Goal: Task Accomplishment & Management: Complete application form

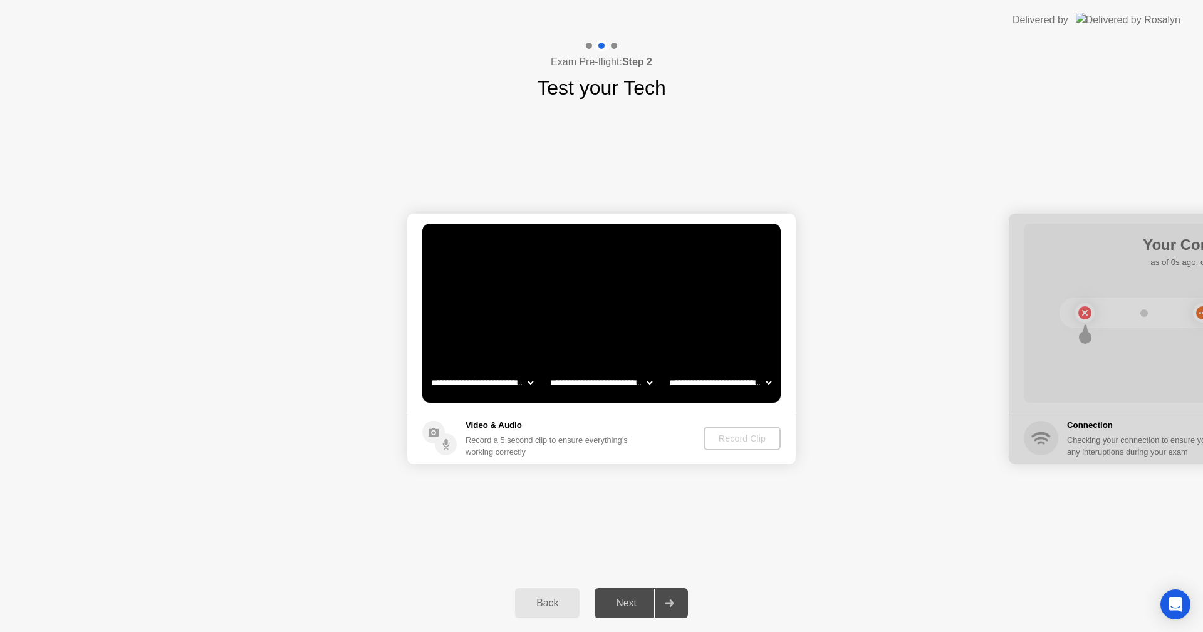
select select "**********"
select select "*******"
drag, startPoint x: 0, startPoint y: 0, endPoint x: 738, endPoint y: 439, distance: 858.8
click at [738, 439] on div "Record Clip" at bounding box center [742, 439] width 67 height 10
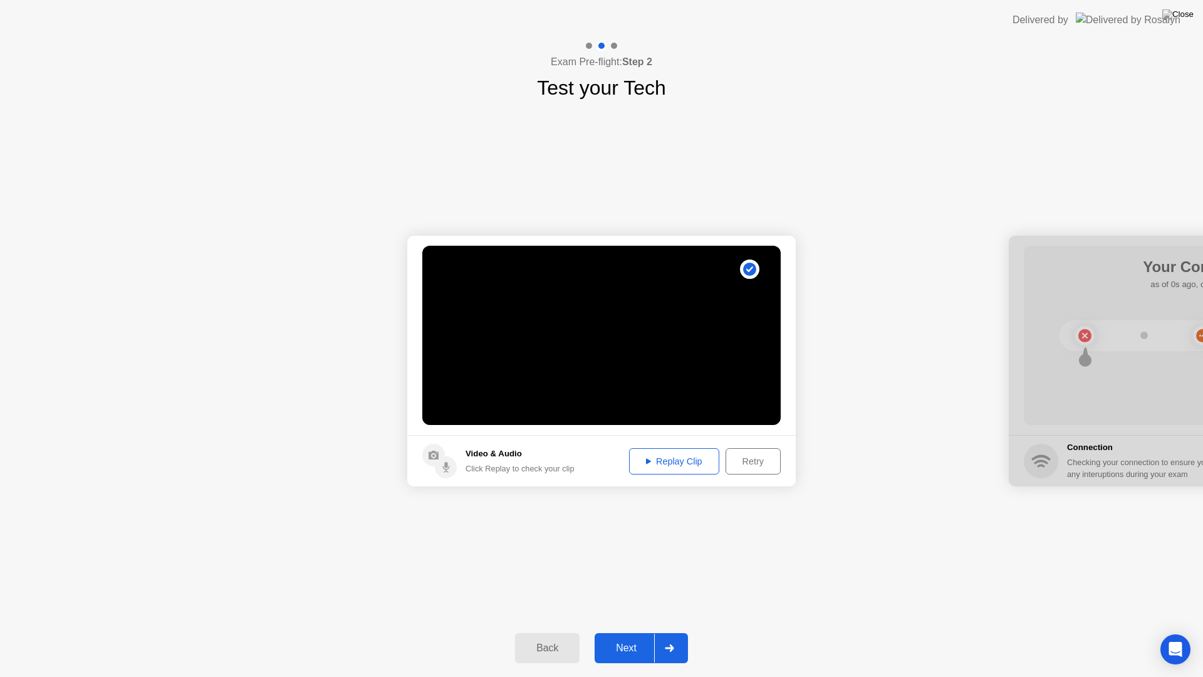
click at [671, 466] on div "Replay Clip" at bounding box center [674, 461] width 81 height 10
click at [637, 632] on div "Next" at bounding box center [627, 647] width 56 height 11
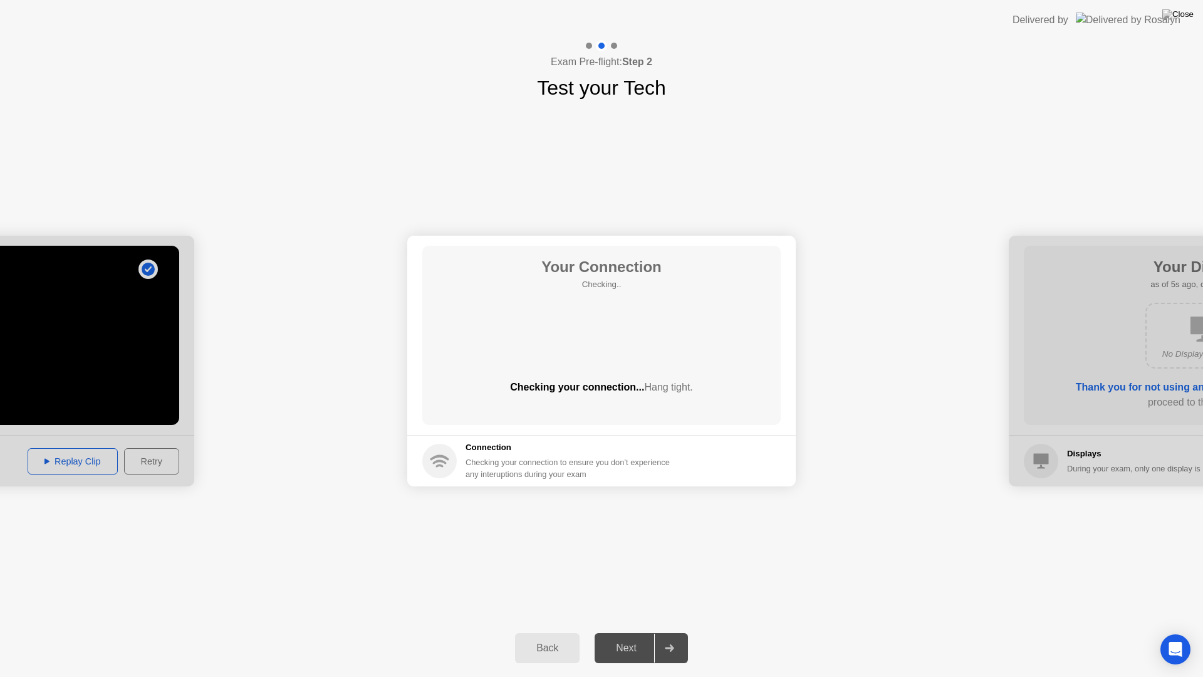
click at [637, 632] on div "Next" at bounding box center [627, 647] width 56 height 11
click at [636, 632] on div "Next" at bounding box center [627, 647] width 56 height 11
click at [634, 632] on div "Next" at bounding box center [627, 647] width 56 height 11
click at [633, 632] on div "Next" at bounding box center [627, 647] width 56 height 11
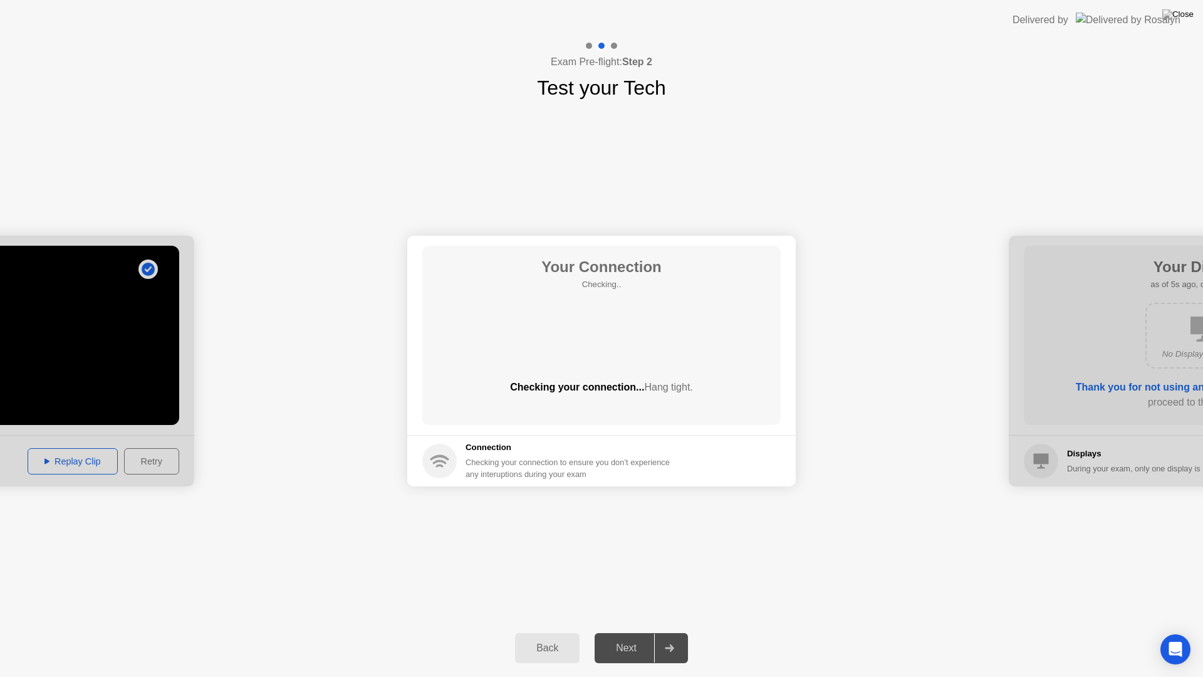
click at [632, 632] on div "Next" at bounding box center [627, 647] width 56 height 11
click at [629, 632] on div "Next" at bounding box center [627, 647] width 56 height 11
click at [632, 632] on div "Next" at bounding box center [627, 647] width 56 height 11
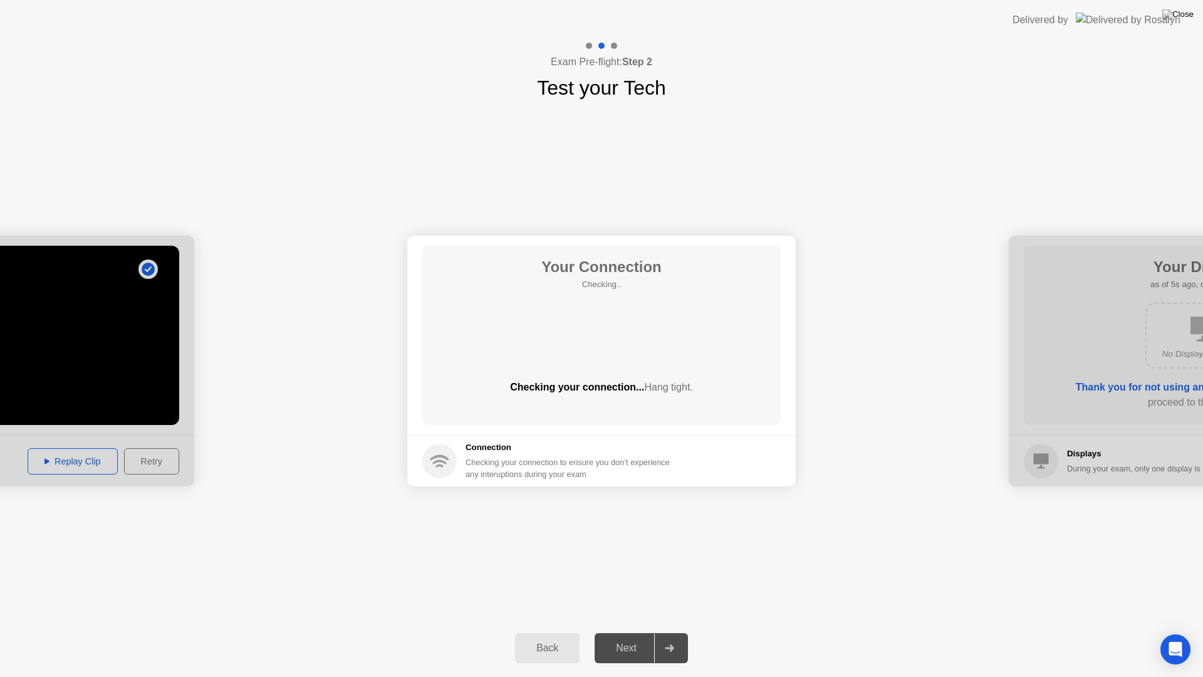
click at [634, 632] on div "Next" at bounding box center [627, 647] width 56 height 11
click at [635, 632] on div "Next" at bounding box center [627, 647] width 56 height 11
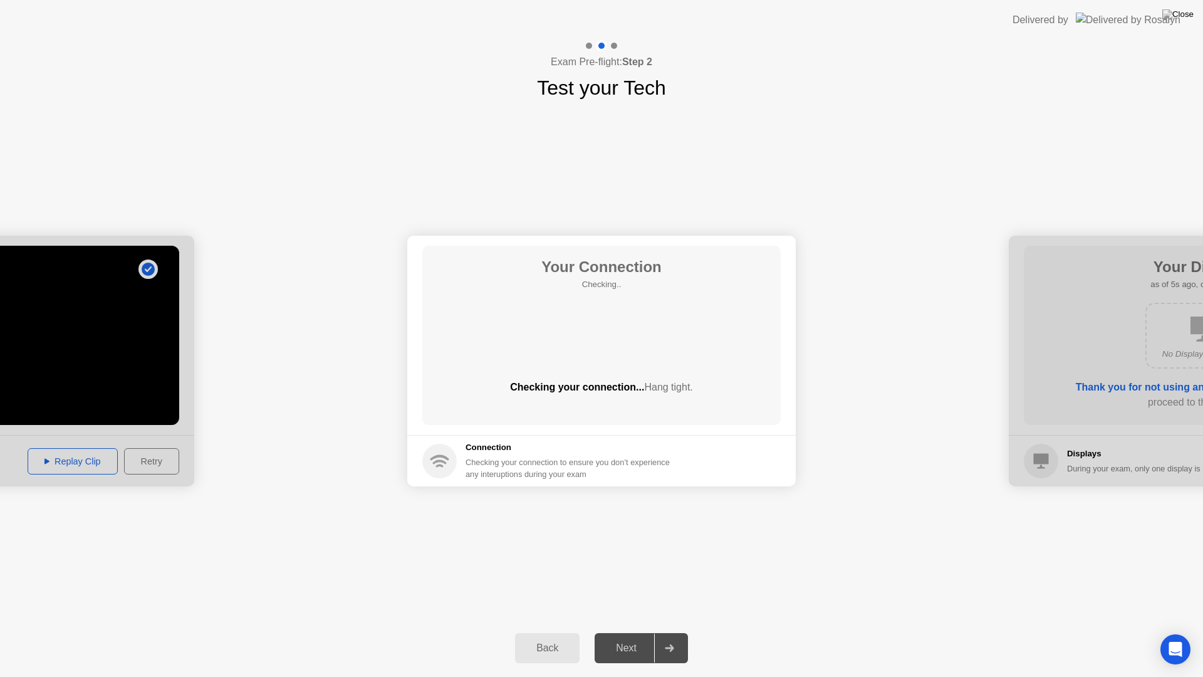
click at [635, 632] on div "Next" at bounding box center [627, 647] width 56 height 11
click at [636, 632] on div "Next" at bounding box center [627, 647] width 56 height 11
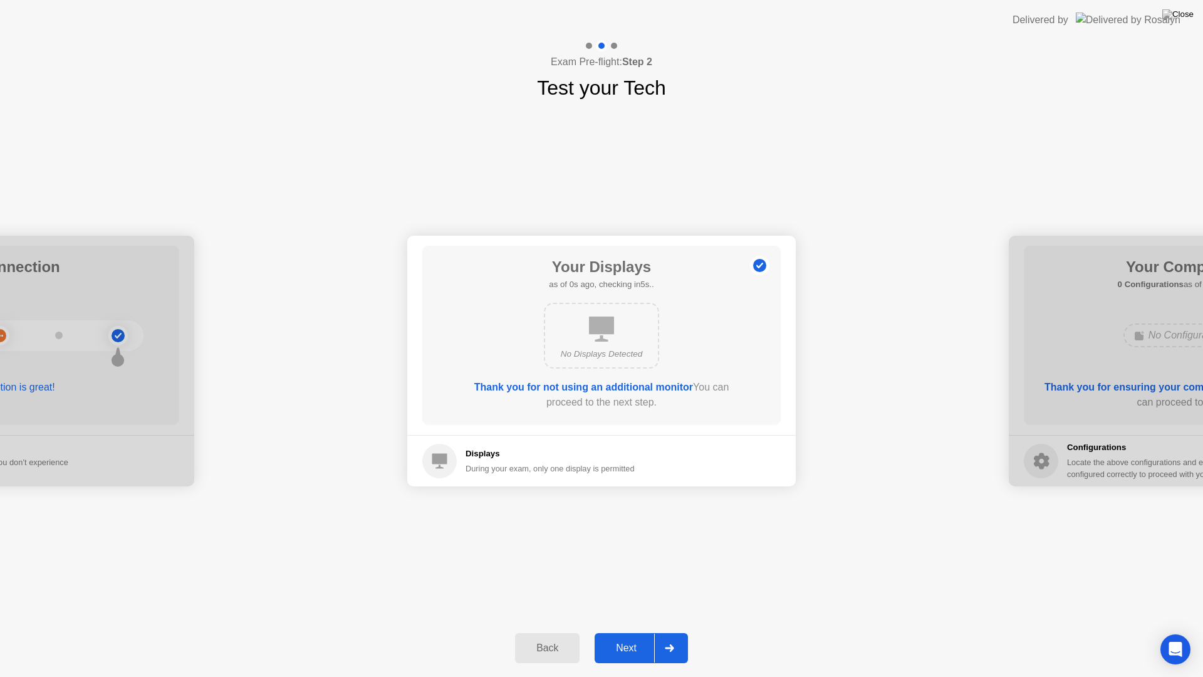
click at [636, 632] on div "Next" at bounding box center [627, 647] width 56 height 11
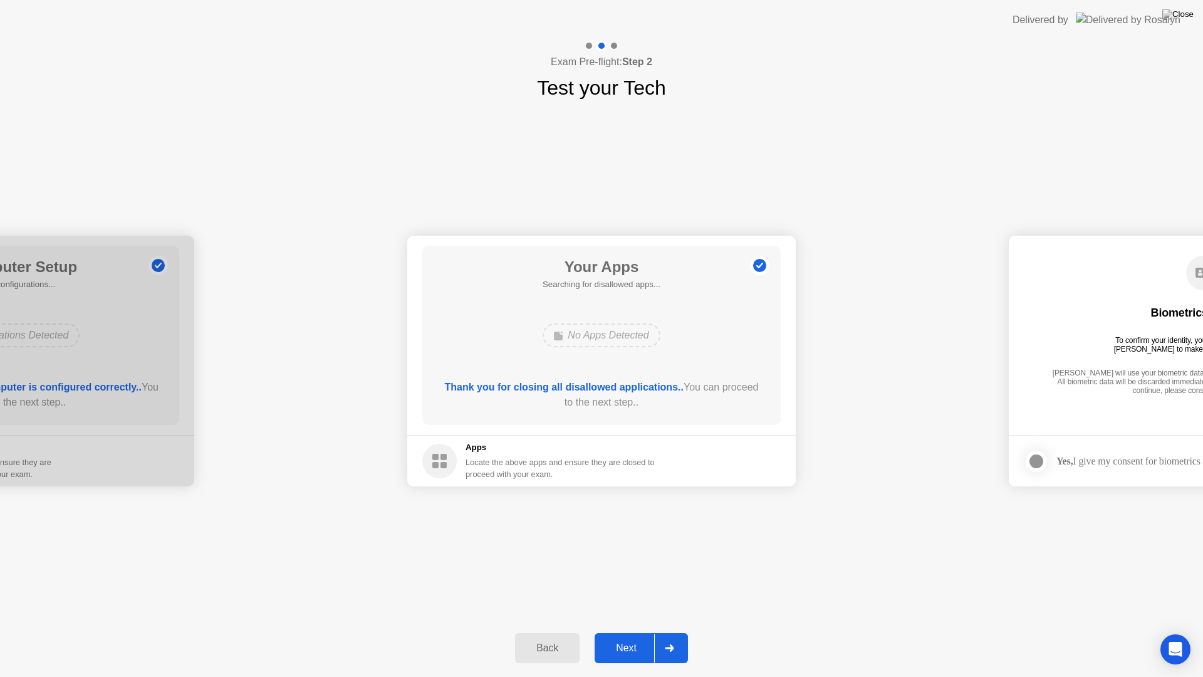
click at [636, 632] on div "Next" at bounding box center [627, 647] width 56 height 11
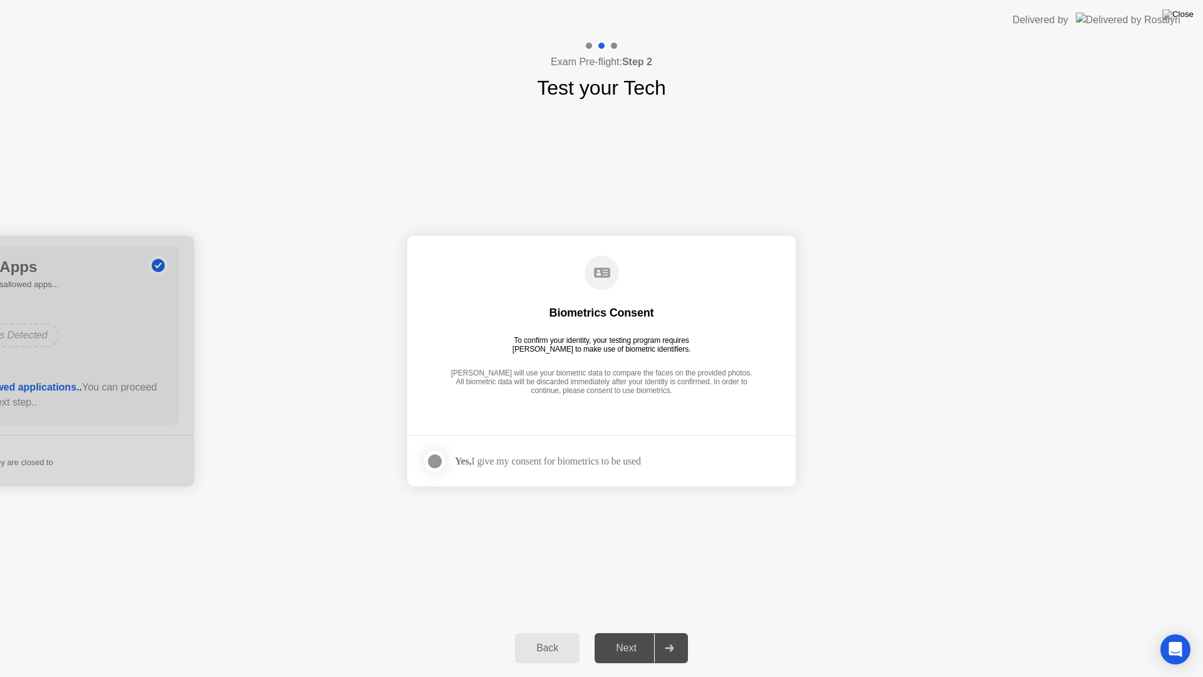
click at [636, 632] on div "Next" at bounding box center [627, 647] width 56 height 11
click at [434, 458] on div at bounding box center [434, 461] width 15 height 15
click at [652, 632] on div "Next" at bounding box center [627, 647] width 56 height 11
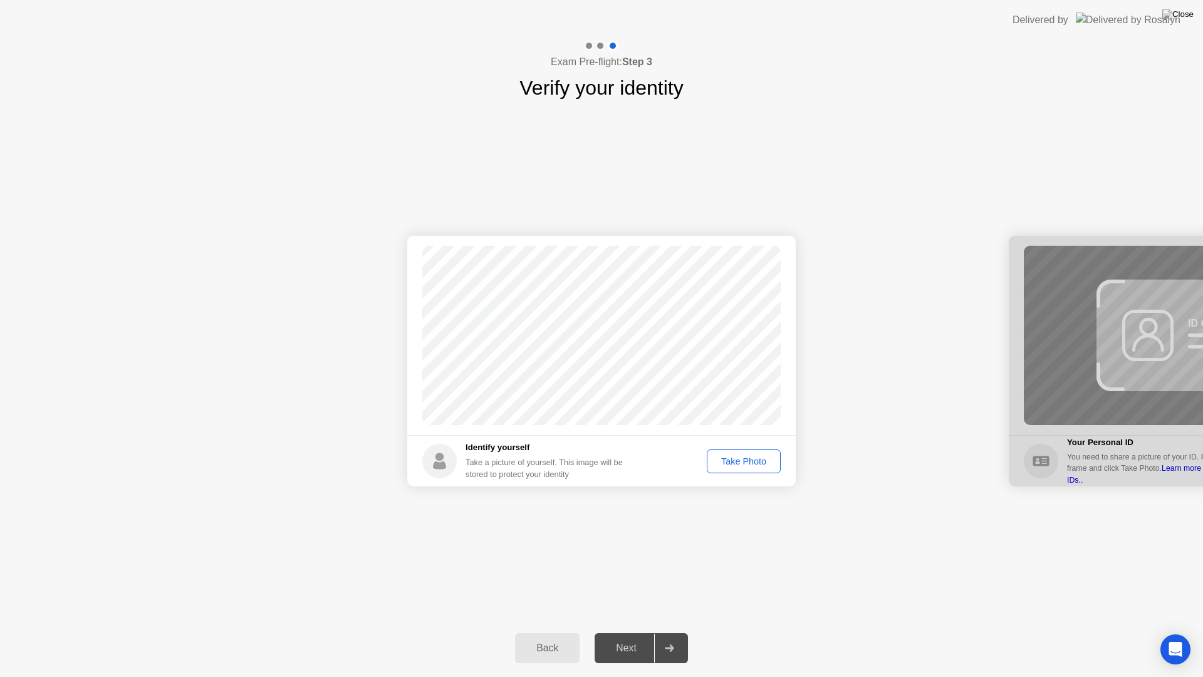
click at [733, 469] on button "Take Photo" at bounding box center [744, 461] width 74 height 24
click at [631, 632] on div "Next" at bounding box center [627, 647] width 56 height 11
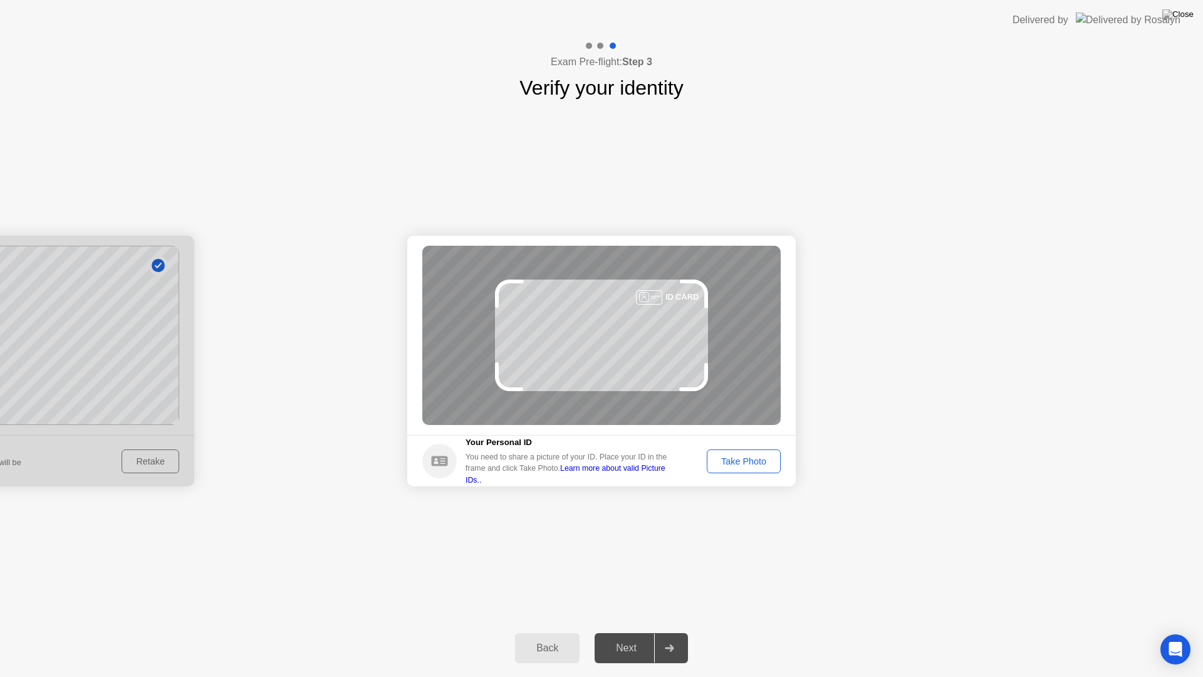
click at [741, 464] on div "Take Photo" at bounding box center [743, 461] width 65 height 10
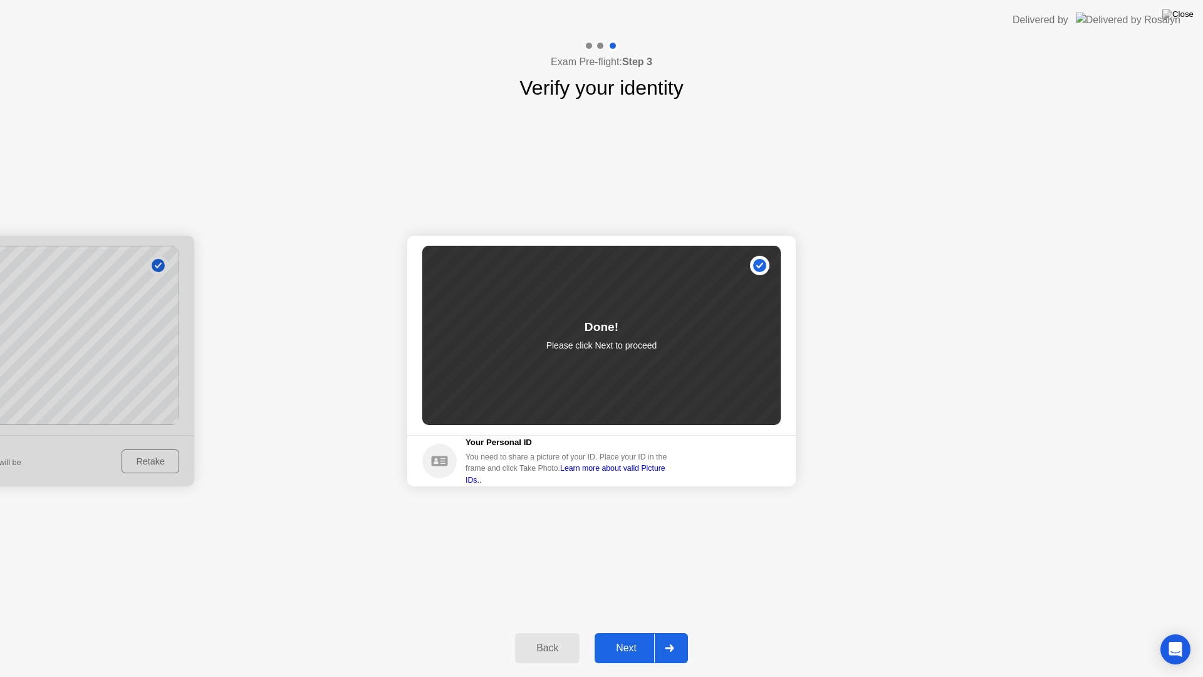
click at [638, 632] on div "Next" at bounding box center [627, 647] width 56 height 11
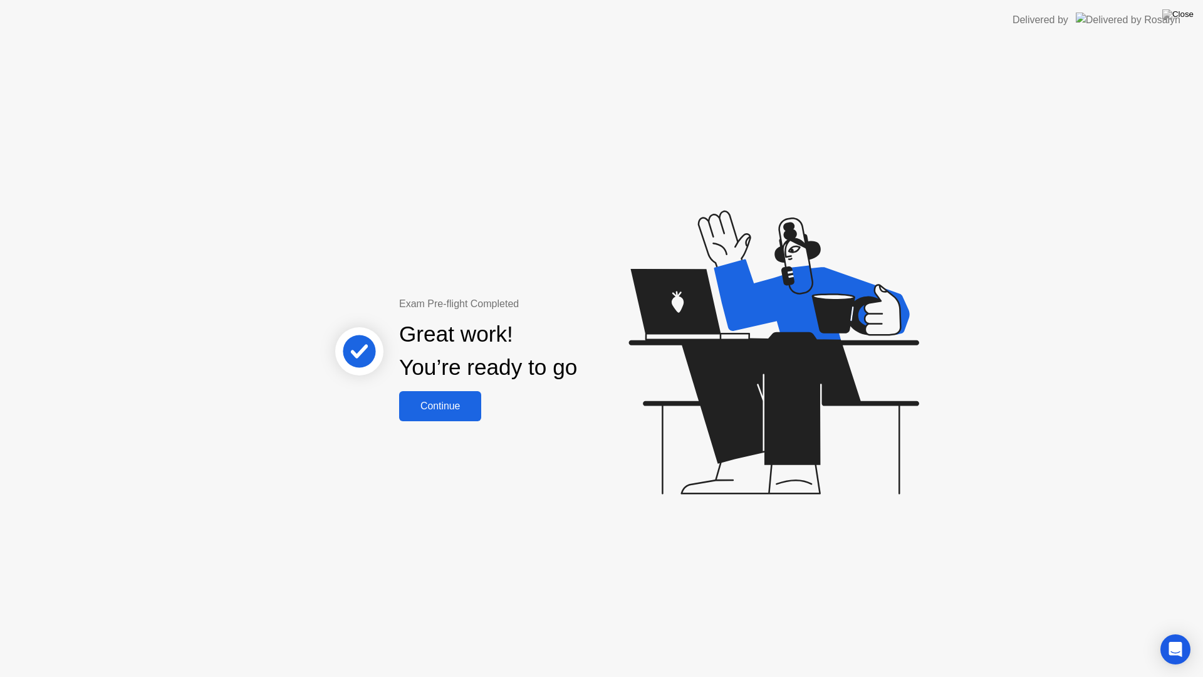
click at [444, 412] on div "Continue" at bounding box center [440, 406] width 75 height 11
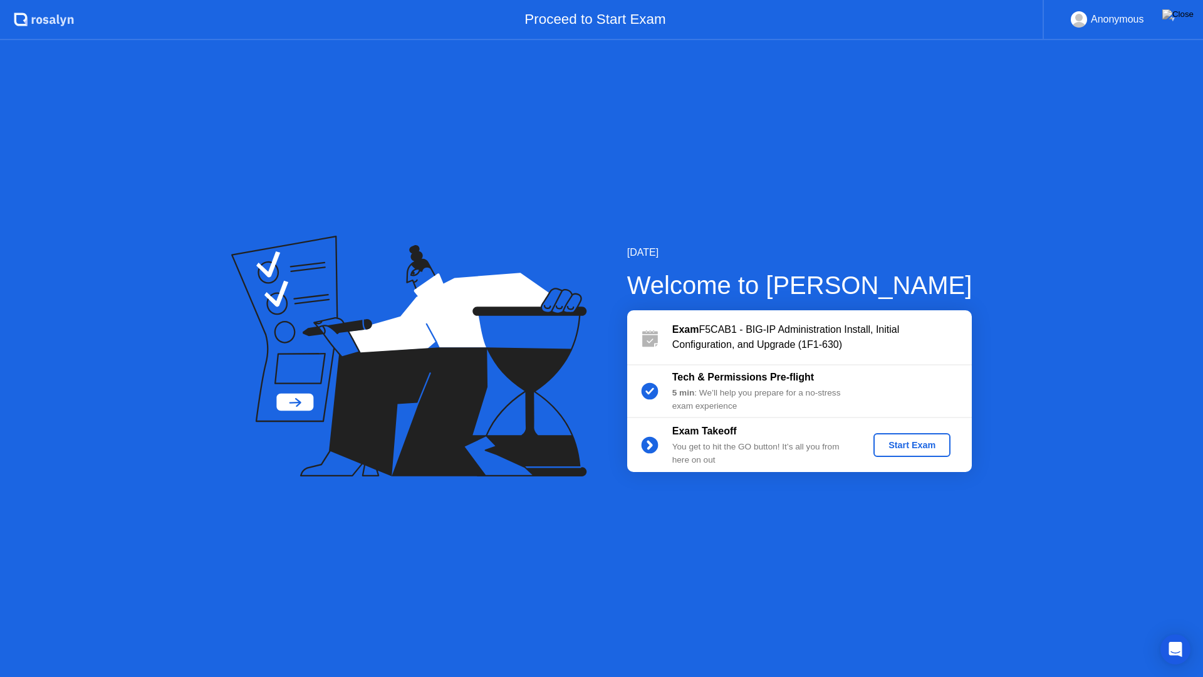
click at [852, 426] on div "Exam Takeoff" at bounding box center [763, 431] width 181 height 15
click at [924, 441] on div "Start Exam" at bounding box center [912, 445] width 67 height 10
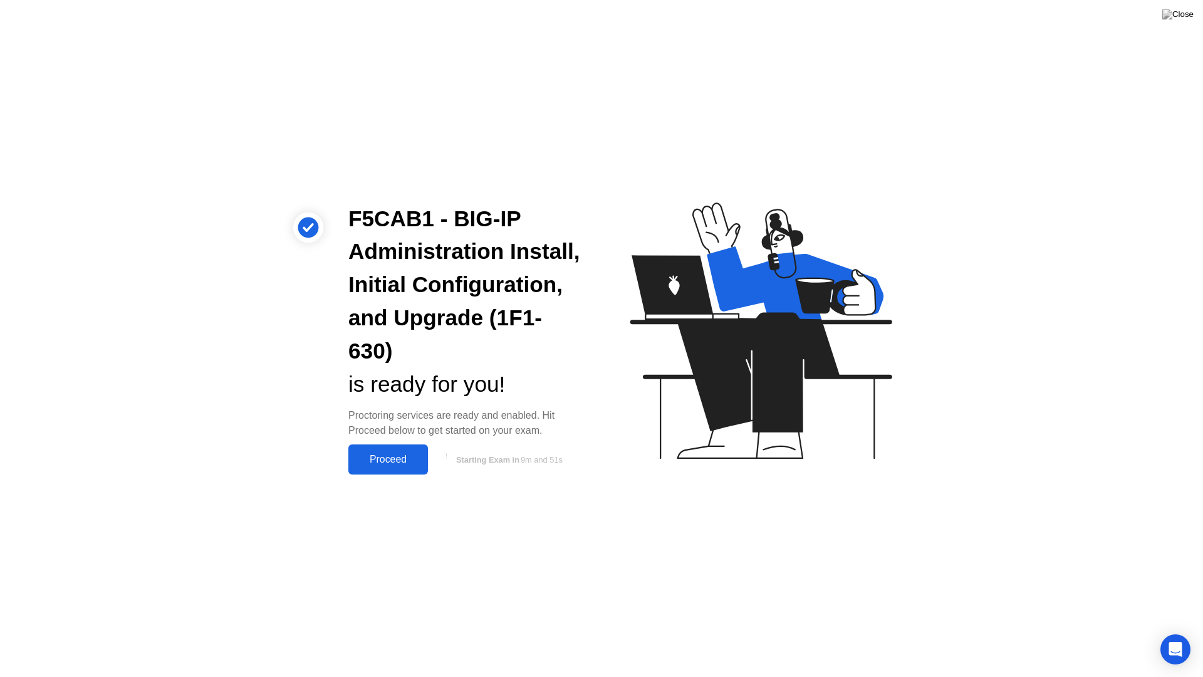
click at [394, 473] on button "Proceed" at bounding box center [388, 459] width 80 height 30
